Goal: Information Seeking & Learning: Learn about a topic

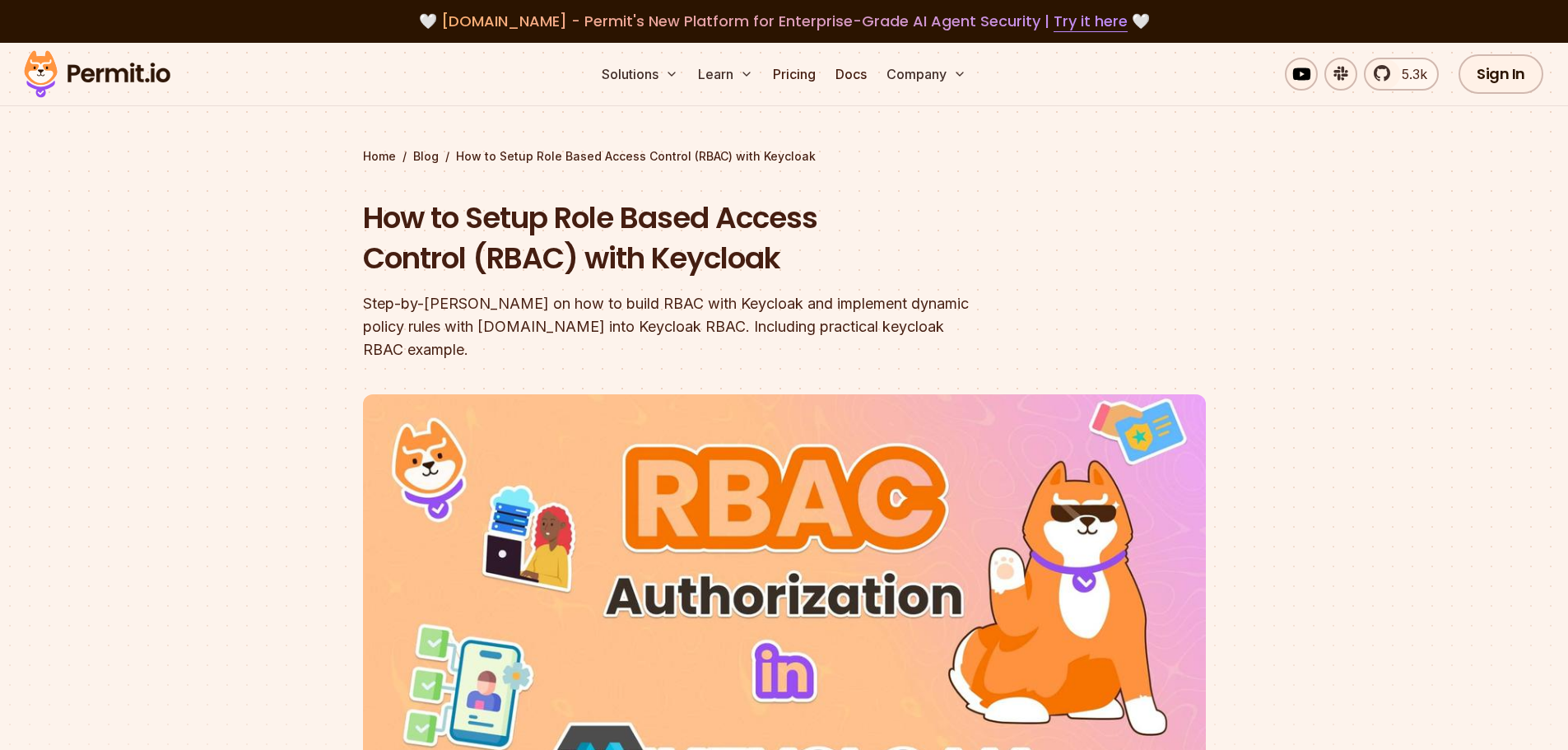
click at [515, 214] on h1 "How to Setup Role Based Access Control (RBAC) with Keycloak" at bounding box center [679, 238] width 632 height 81
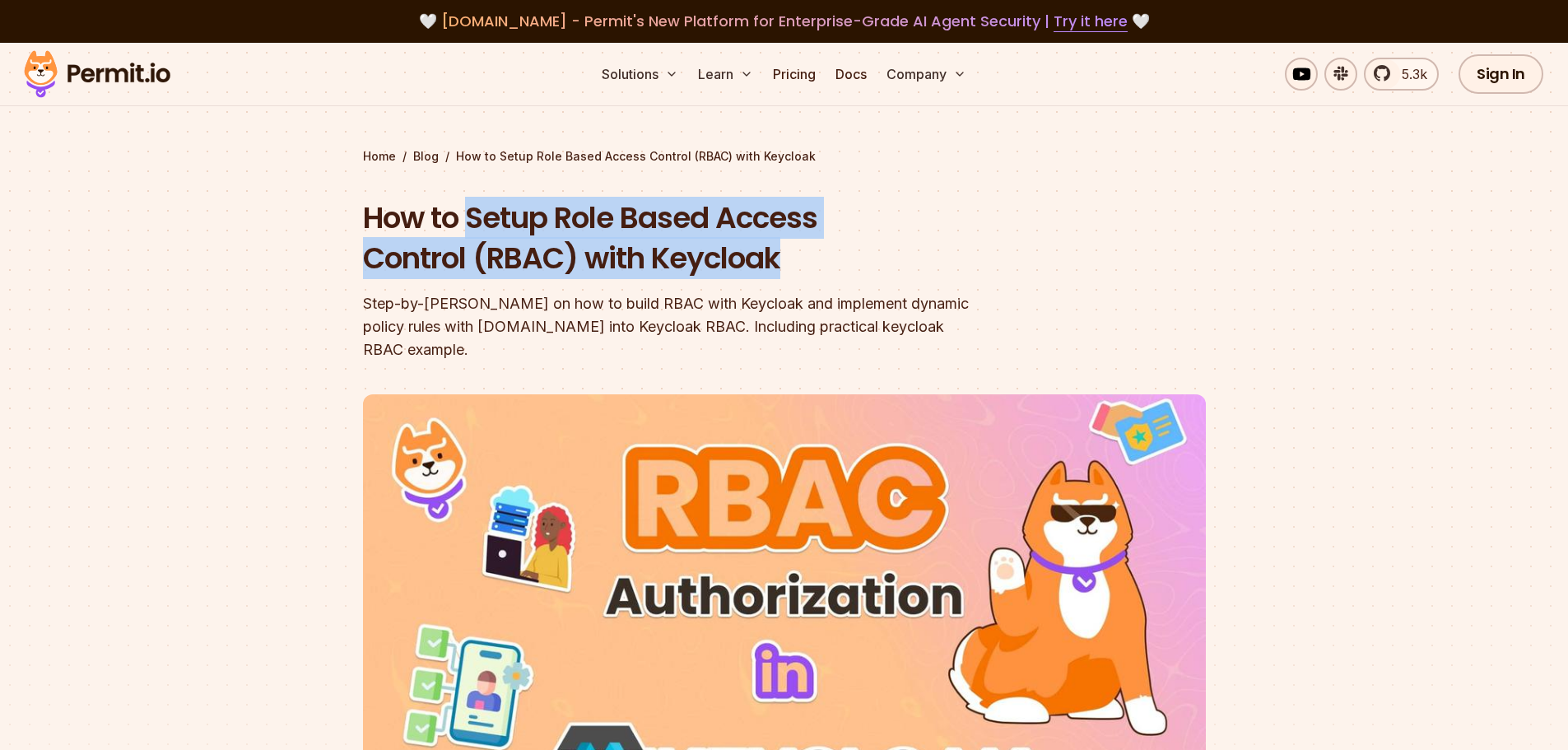
drag, startPoint x: 515, startPoint y: 214, endPoint x: 699, endPoint y: 247, distance: 186.9
click at [699, 247] on h1 "How to Setup Role Based Access Control (RBAC) with Keycloak" at bounding box center [679, 238] width 632 height 81
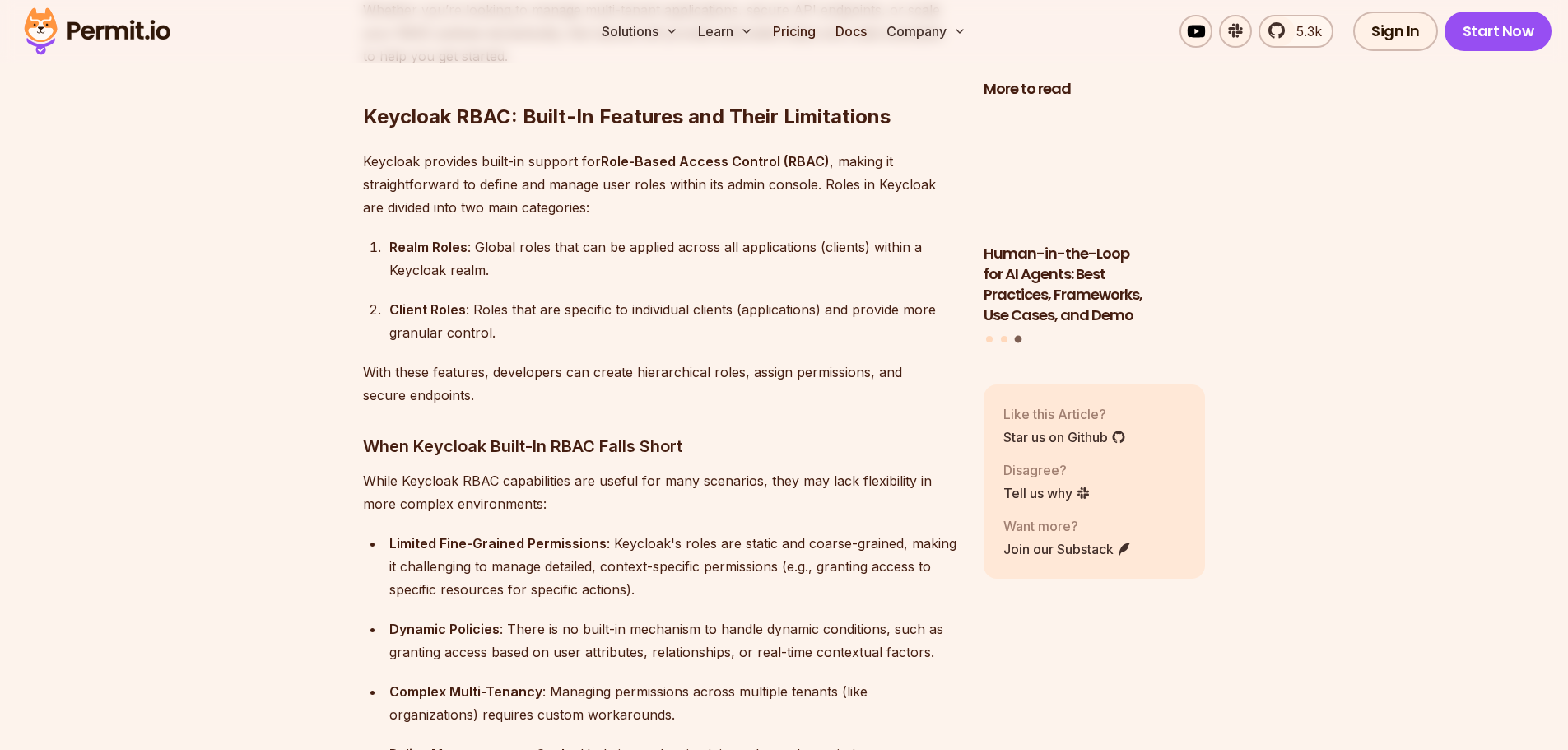
scroll to position [1976, 0]
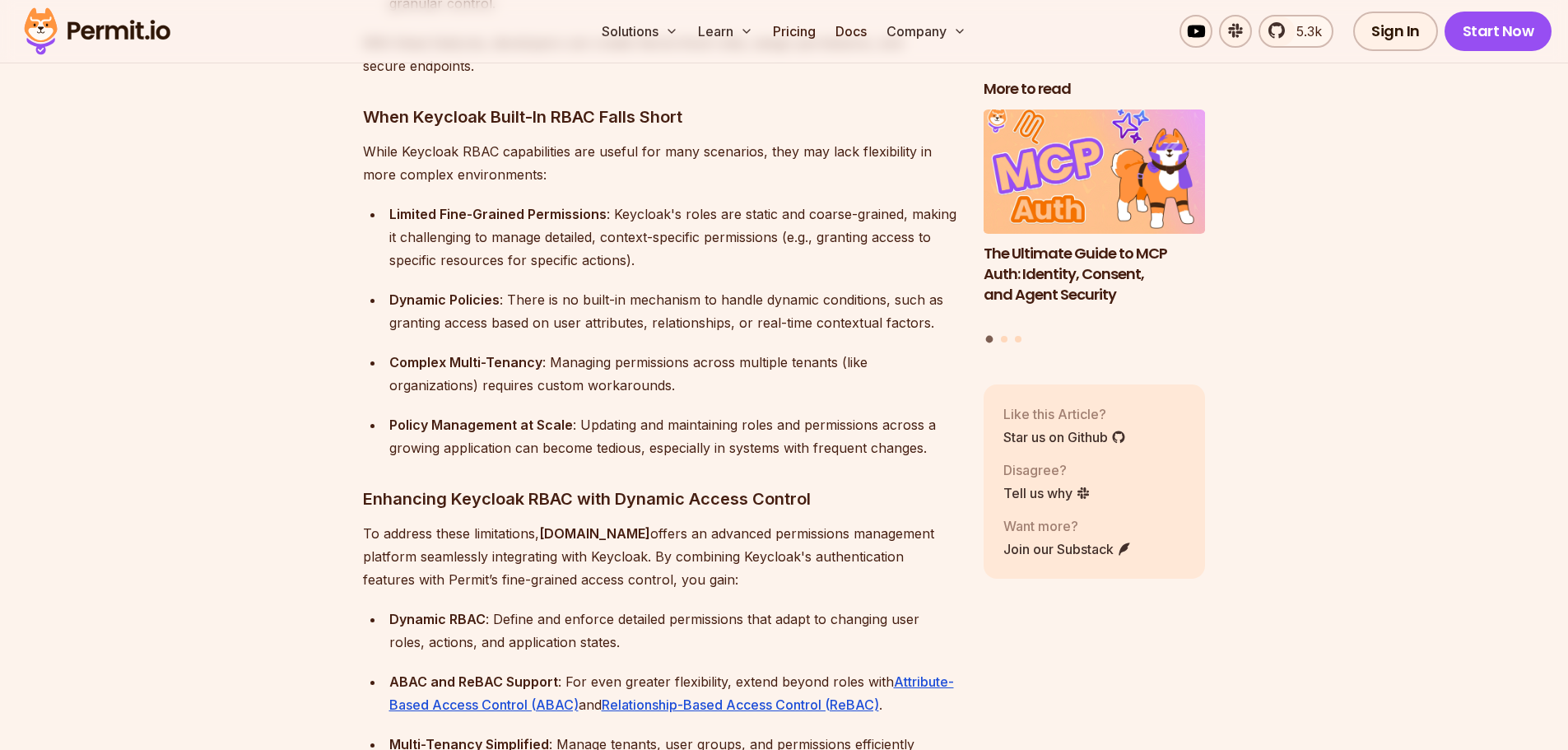
click at [644, 202] on div "Limited Fine-Grained Permissions : Keycloak's roles are static and coarse-grain…" at bounding box center [673, 237] width 568 height 69
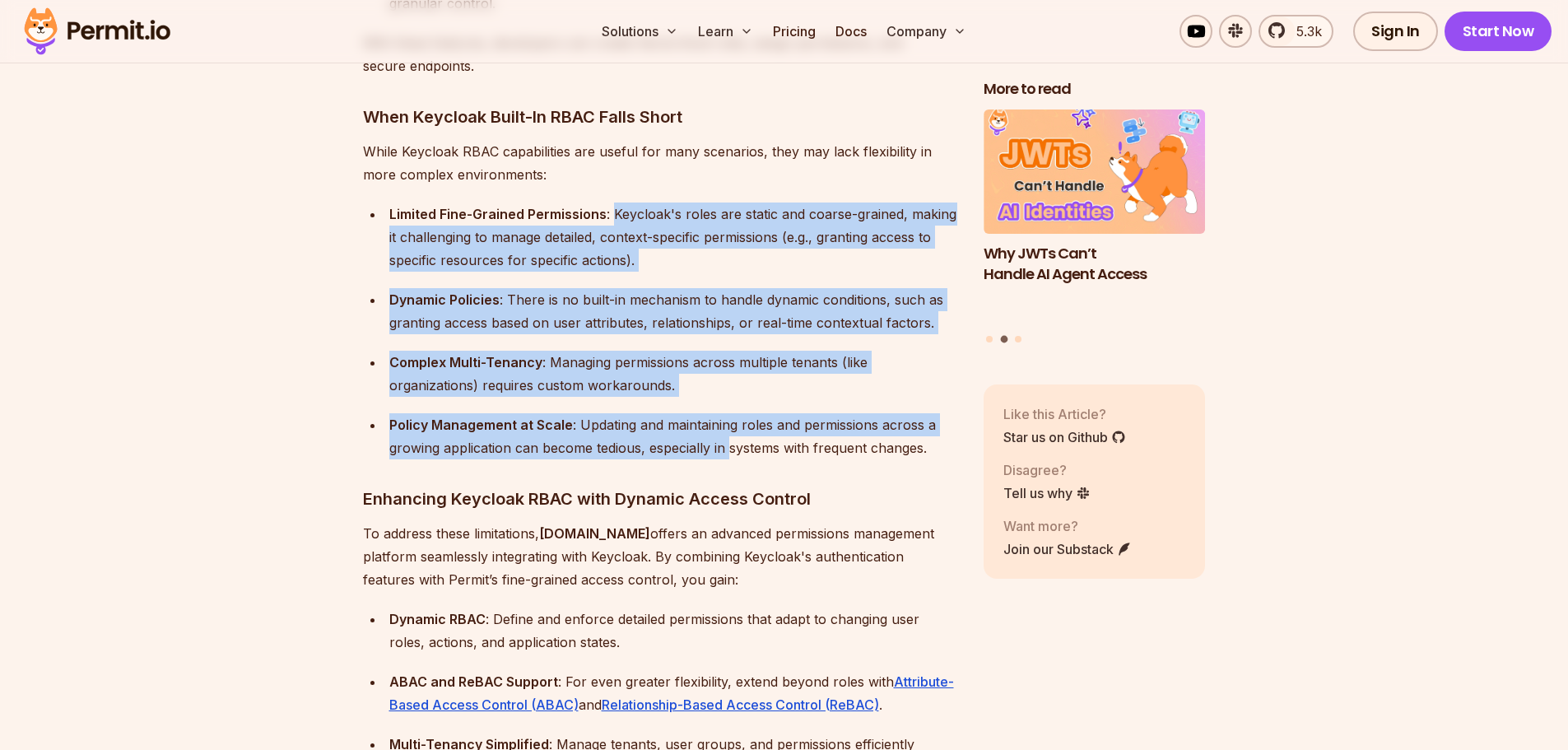
drag, startPoint x: 644, startPoint y: 189, endPoint x: 726, endPoint y: 430, distance: 254.6
click at [726, 430] on ul "Limited Fine-Grained Permissions : Keycloak's roles are static and coarse-grain…" at bounding box center [660, 330] width 594 height 257
click at [719, 429] on div "Policy Management at Scale : Updating and maintaining roles and permissions acr…" at bounding box center [673, 436] width 568 height 46
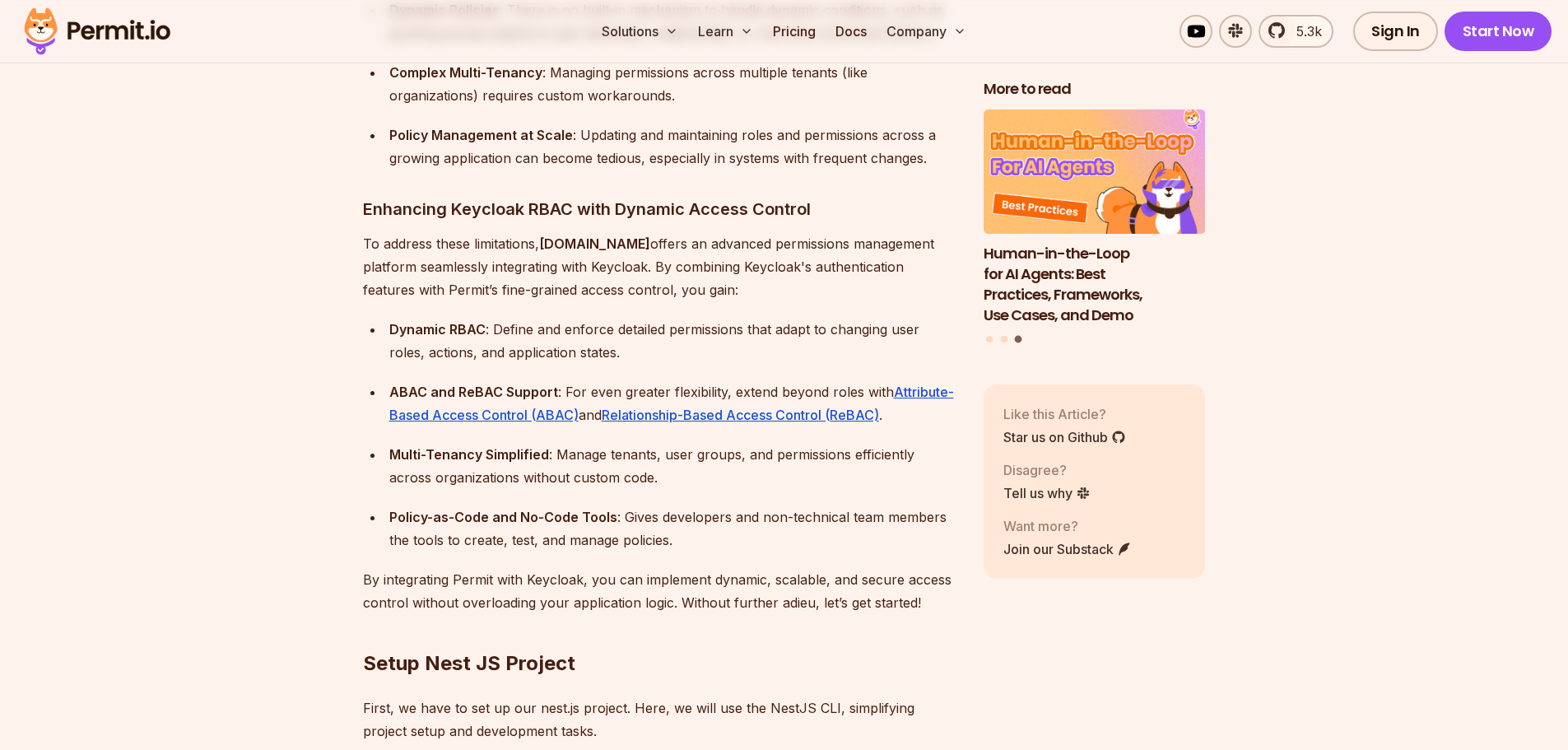
scroll to position [2304, 0]
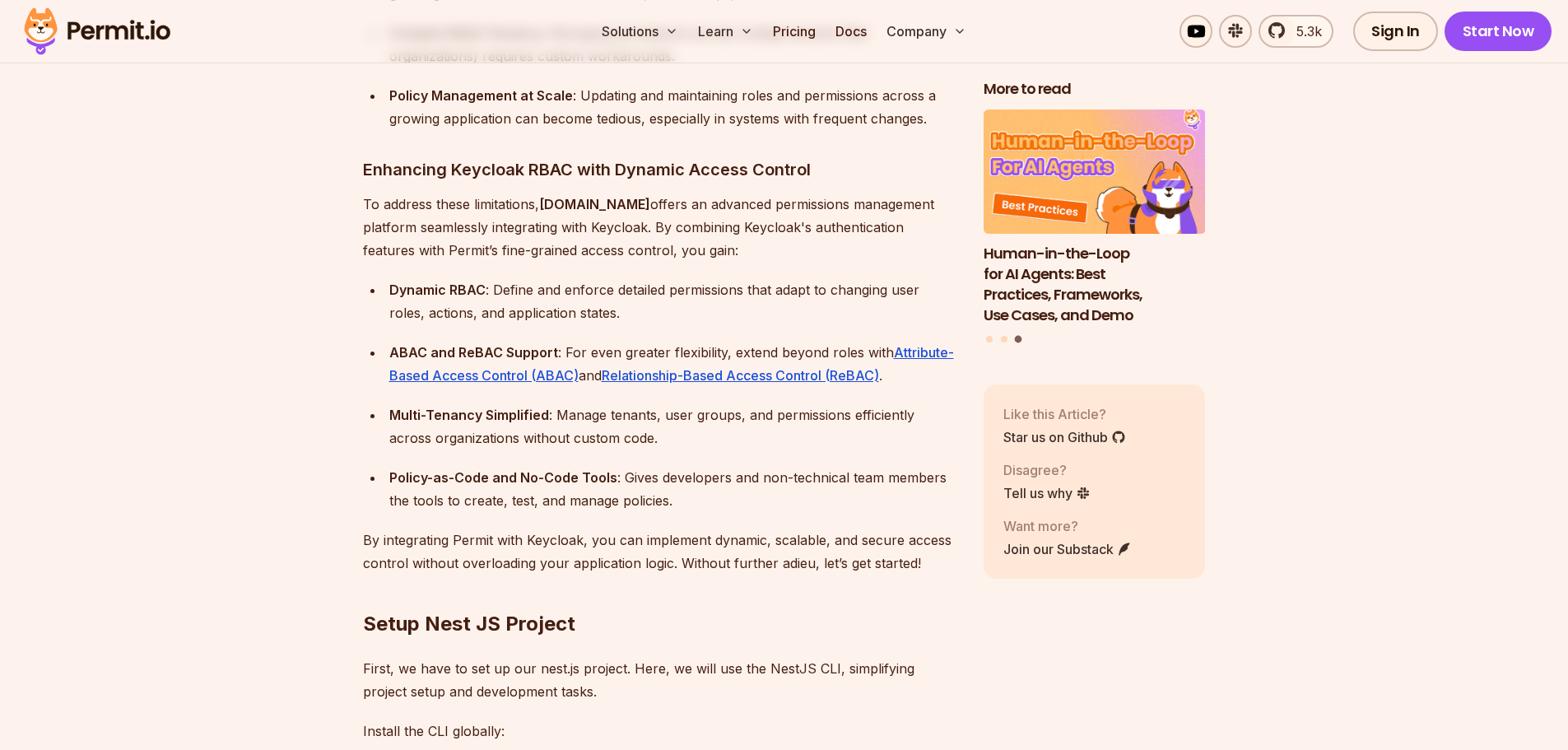
click at [402, 193] on p "To address these limitations, [DOMAIN_NAME] offers an advanced permissions mana…" at bounding box center [660, 228] width 594 height 69
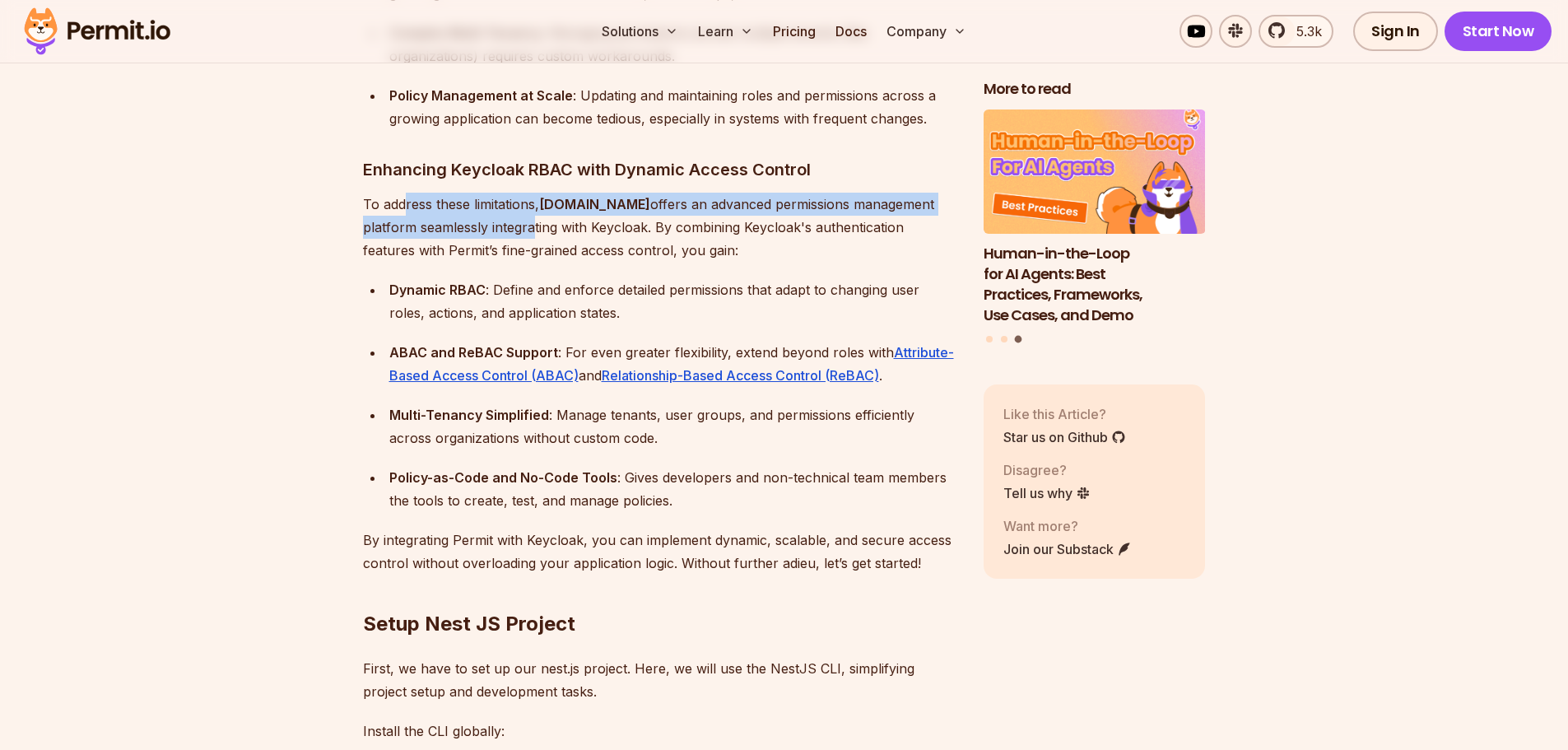
drag, startPoint x: 406, startPoint y: 183, endPoint x: 473, endPoint y: 209, distance: 71.9
click at [473, 209] on p "To address these limitations, [DOMAIN_NAME] offers an advanced permissions mana…" at bounding box center [660, 228] width 594 height 69
click at [417, 193] on p "To address these limitations, [DOMAIN_NAME] offers an advanced permissions mana…" at bounding box center [660, 228] width 594 height 69
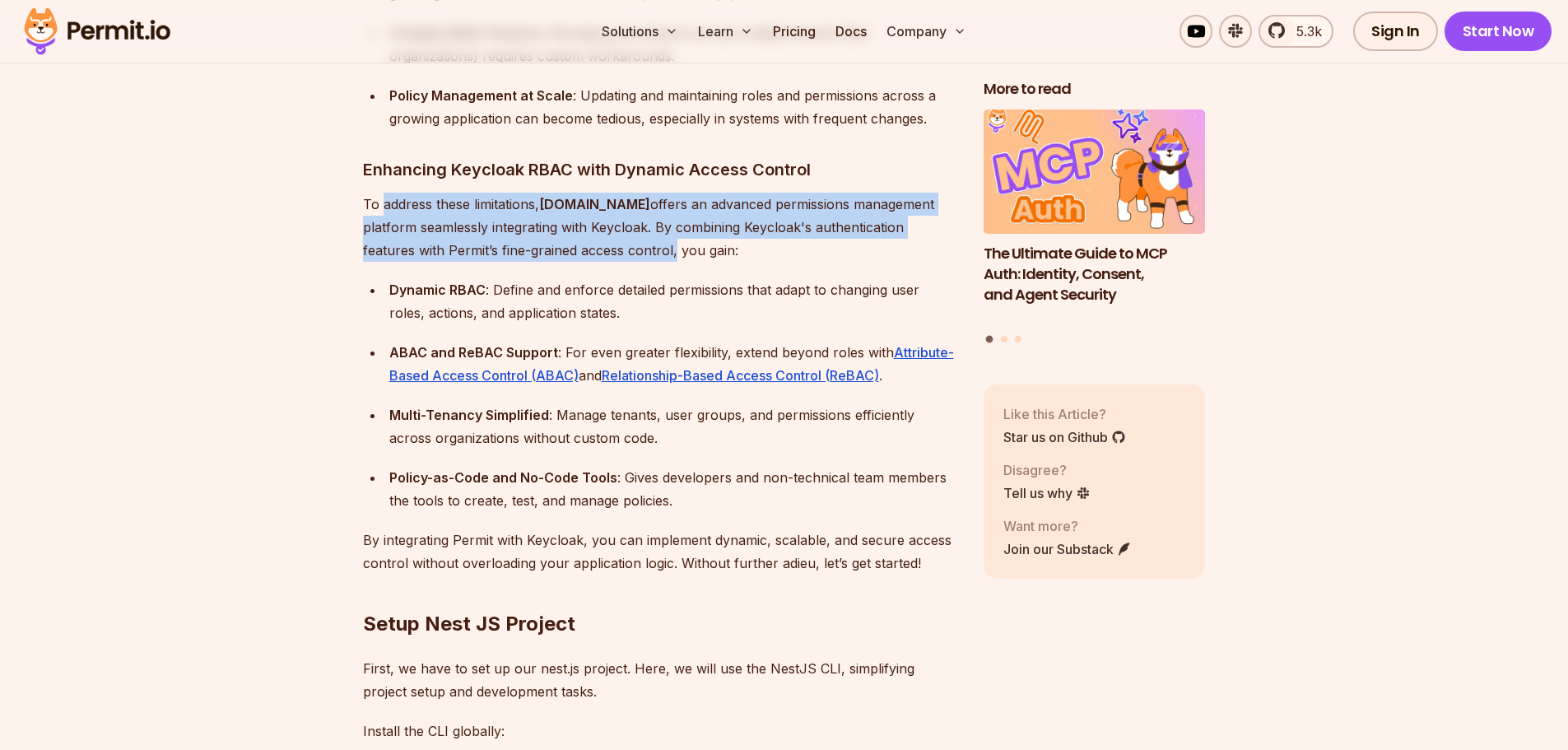
drag, startPoint x: 417, startPoint y: 188, endPoint x: 547, endPoint y: 235, distance: 138.2
click at [547, 235] on p "To address these limitations, [DOMAIN_NAME] offers an advanced permissions mana…" at bounding box center [660, 228] width 594 height 69
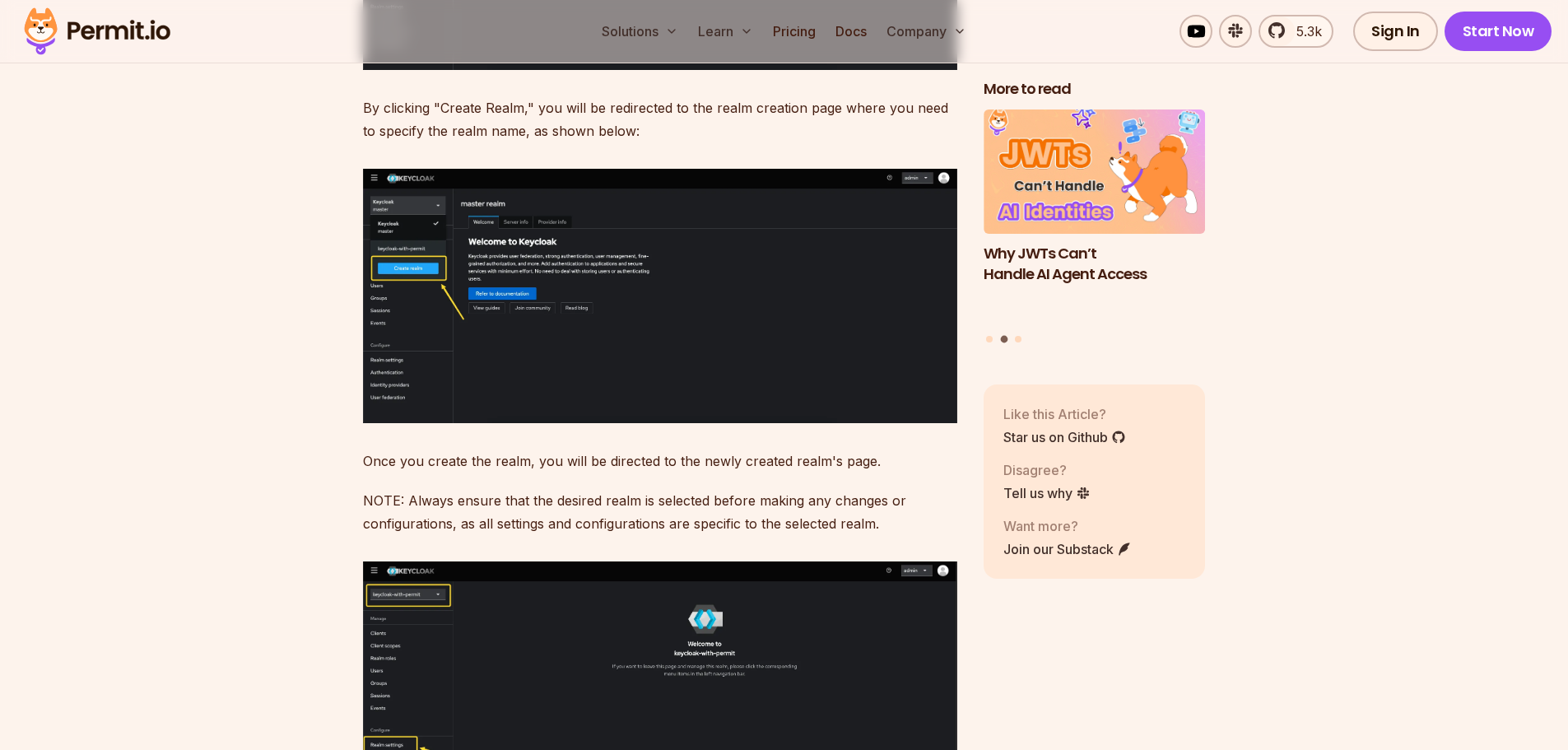
scroll to position [4774, 0]
